Goal: Information Seeking & Learning: Learn about a topic

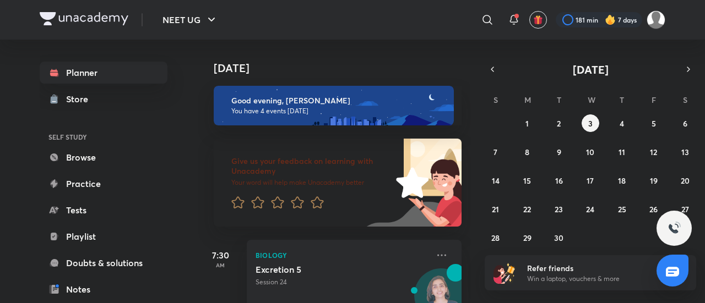
scroll to position [350, 0]
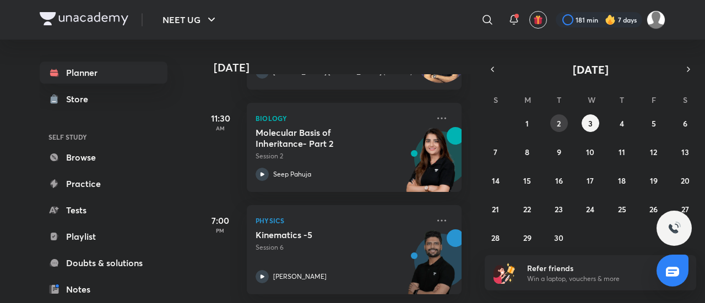
click at [552, 121] on button "2" at bounding box center [559, 124] width 18 height 18
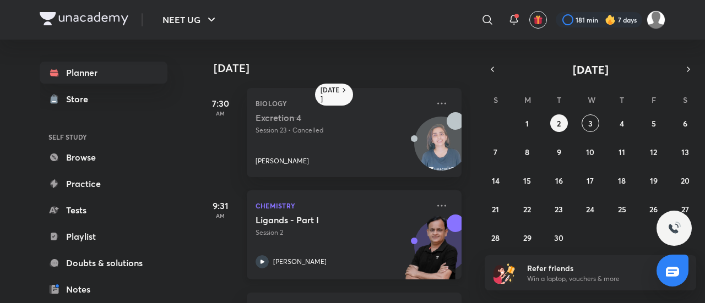
scroll to position [301, 0]
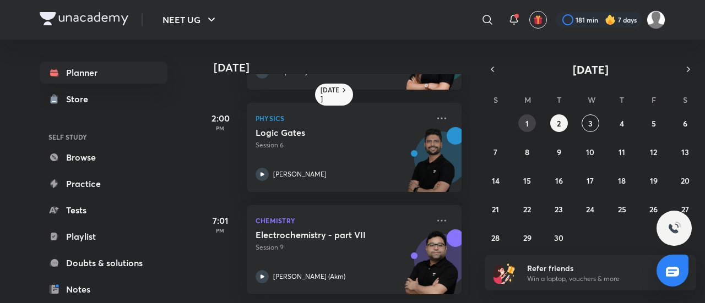
click at [532, 122] on button "1" at bounding box center [527, 124] width 18 height 18
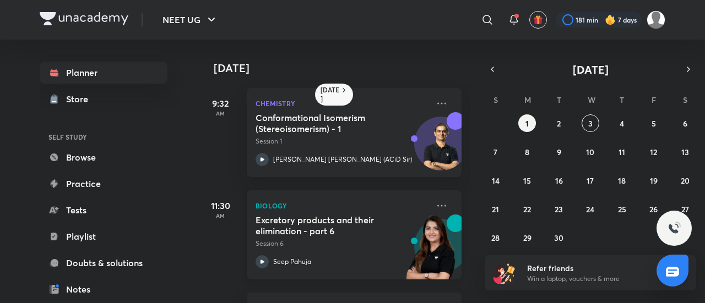
scroll to position [198, 0]
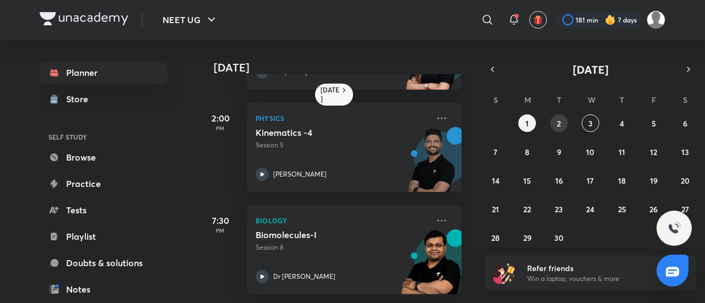
click at [562, 122] on button "2" at bounding box center [559, 124] width 18 height 18
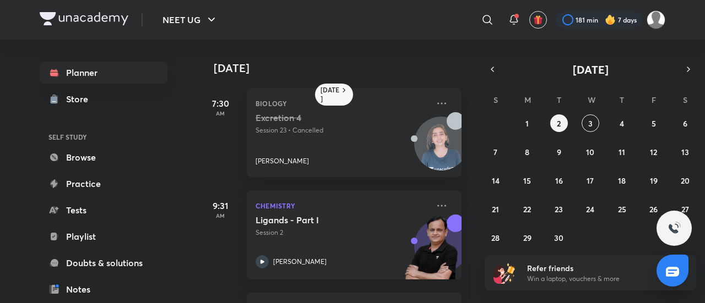
scroll to position [301, 0]
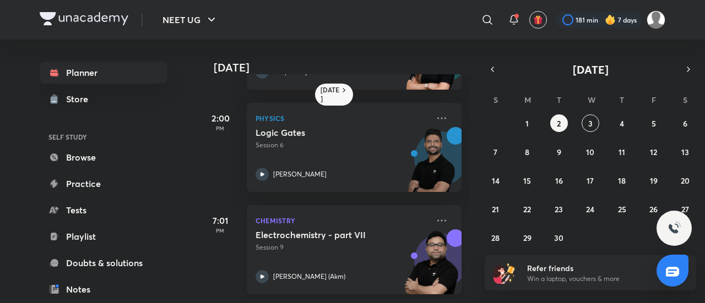
click at [389, 230] on h5 "Electrochemistry - part VII" at bounding box center [323, 235] width 137 height 11
